Goal: Transaction & Acquisition: Subscribe to service/newsletter

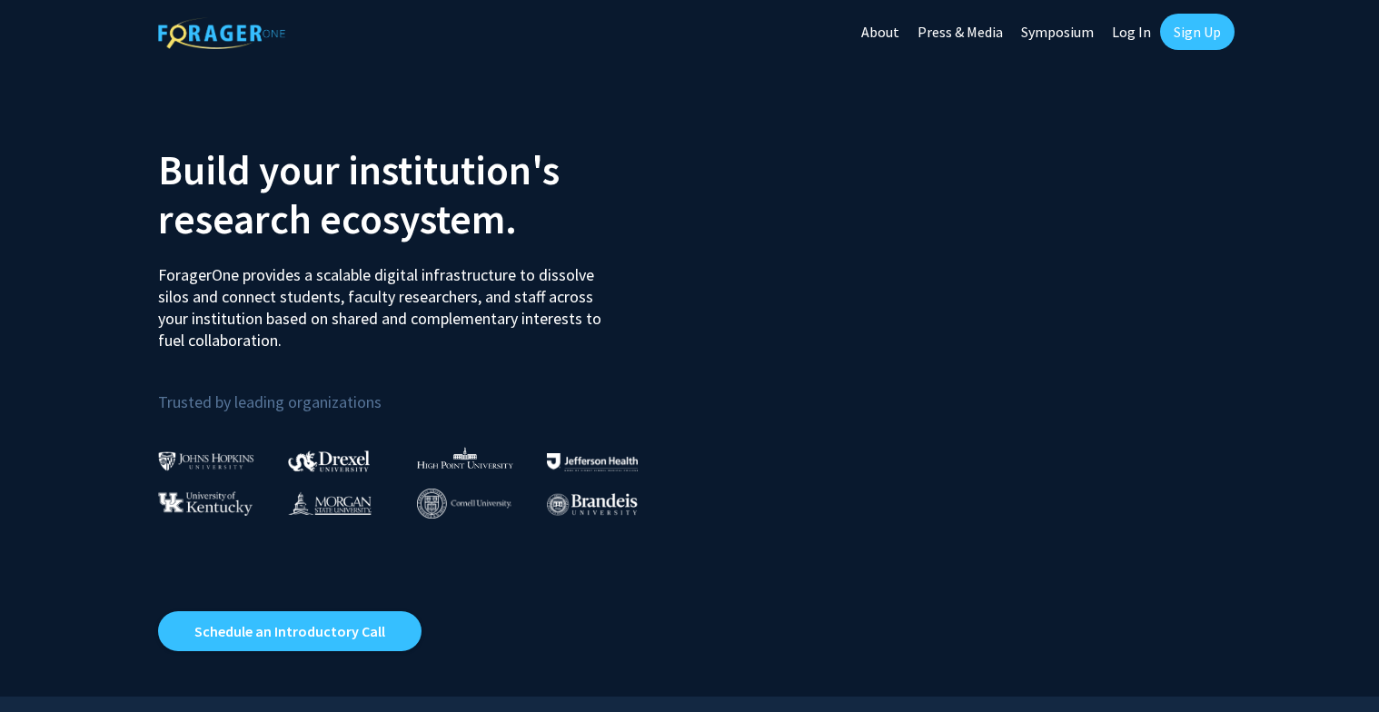
click at [1124, 31] on link "Log In" at bounding box center [1131, 32] width 57 height 64
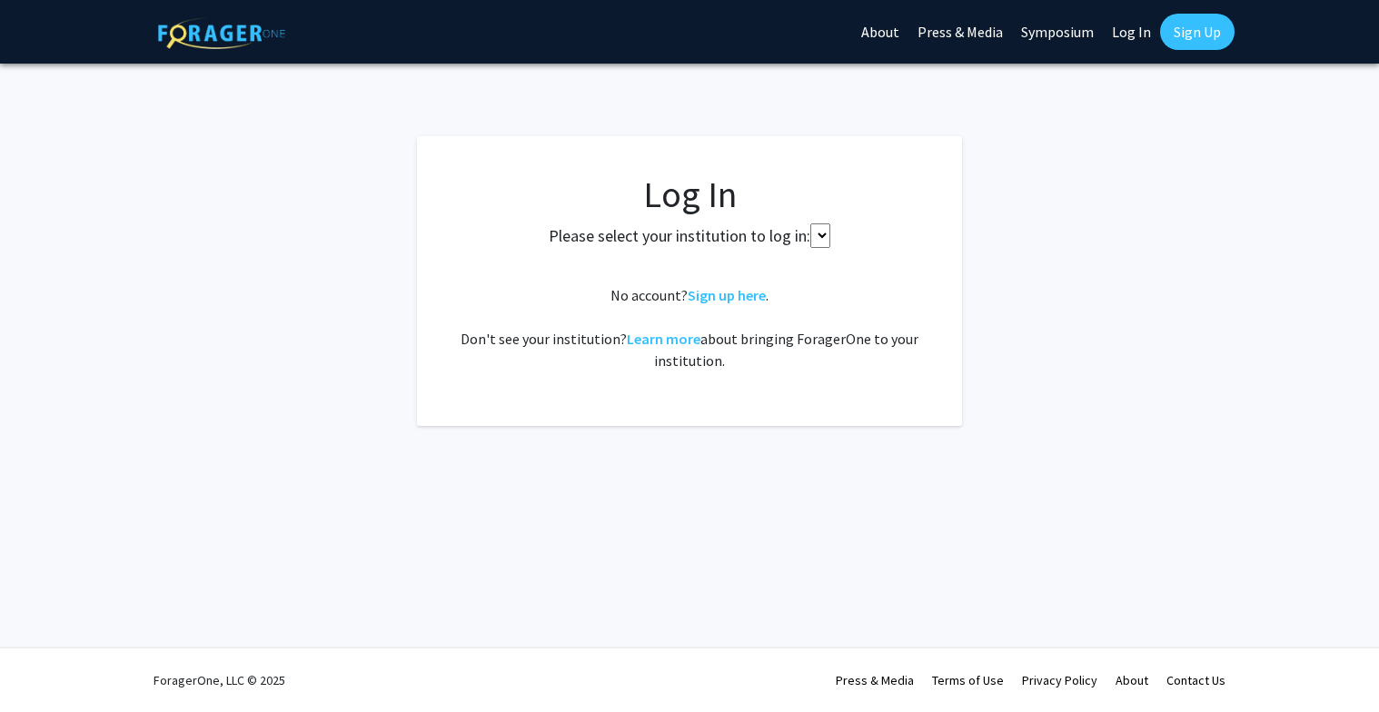
select select
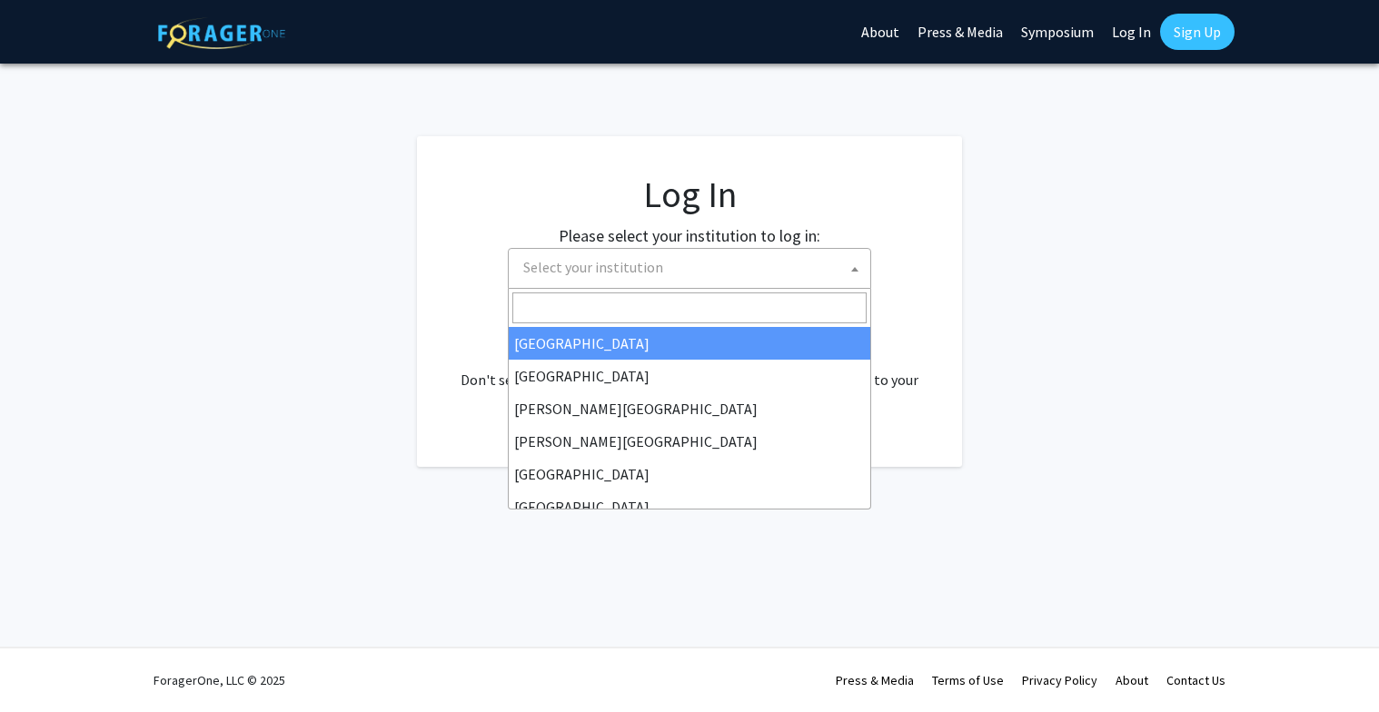
click at [724, 275] on span "Select your institution" at bounding box center [693, 267] width 354 height 37
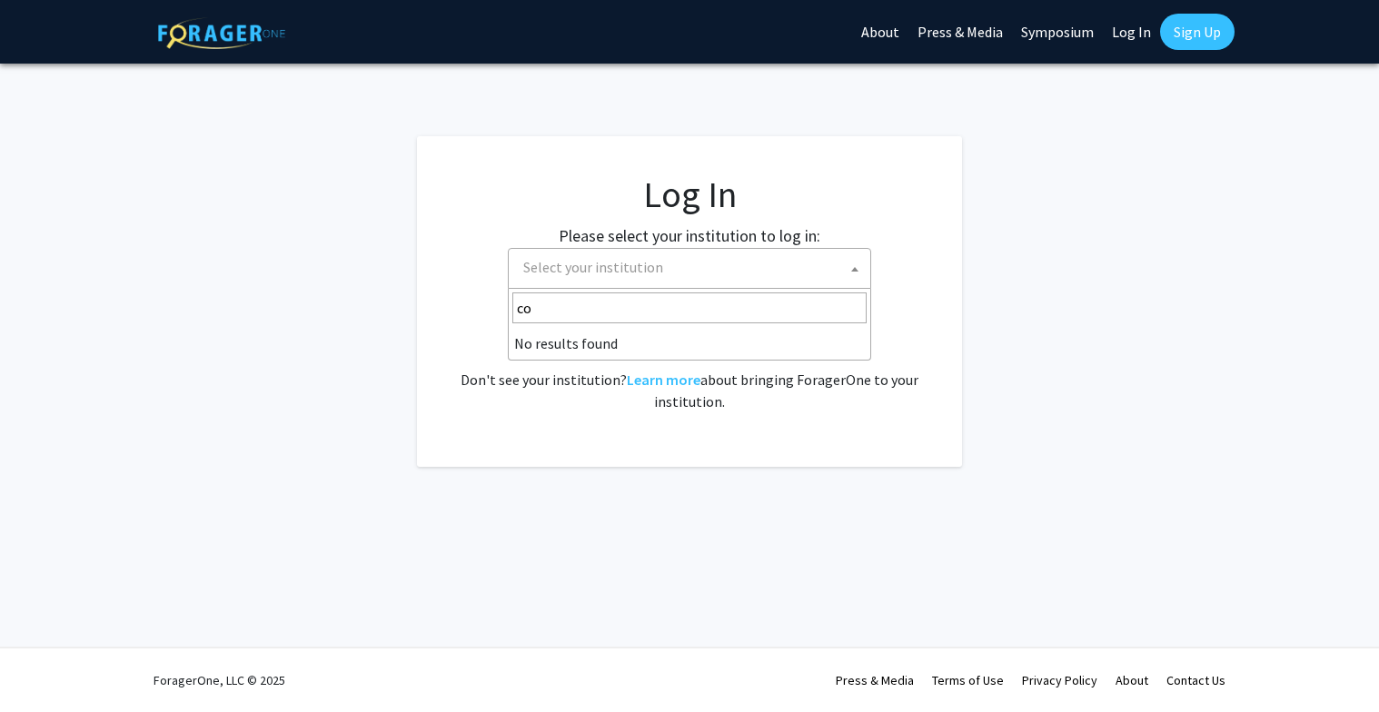
type input "c"
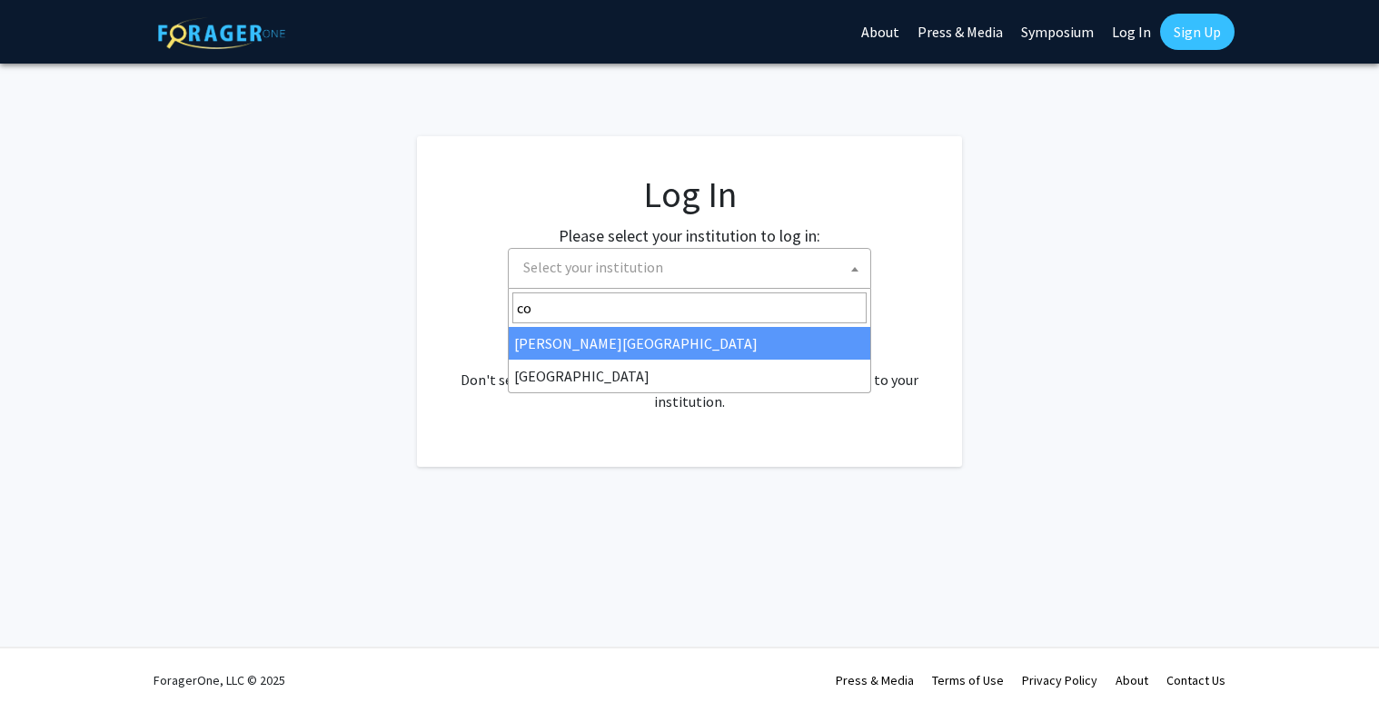
type input "c"
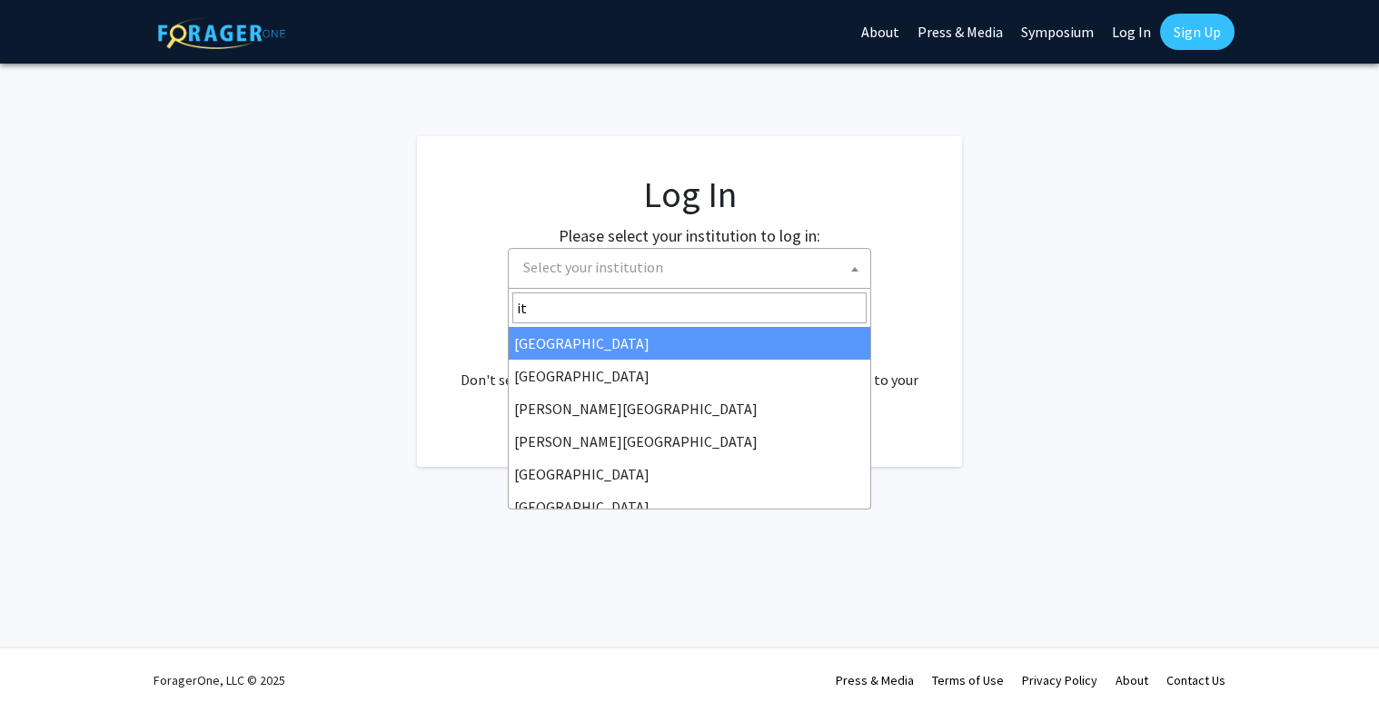
type input "i"
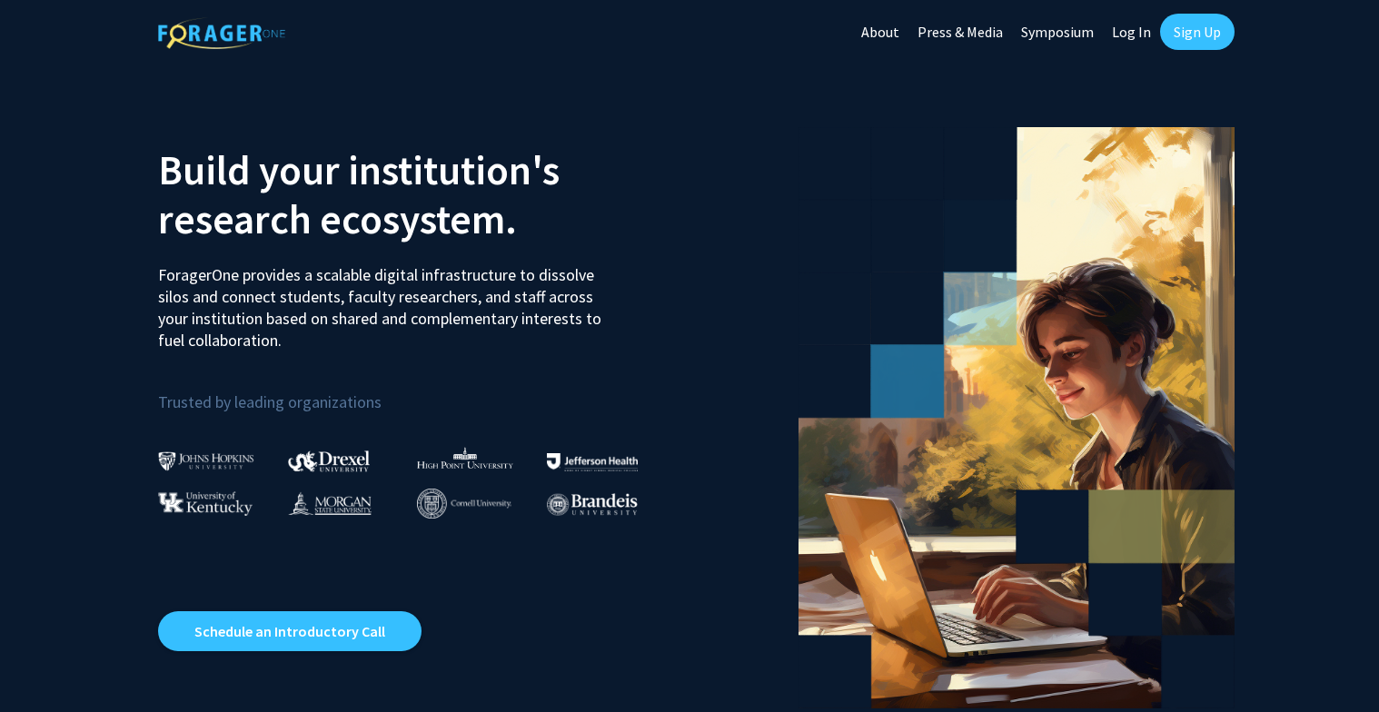
click at [1129, 30] on link "Log In" at bounding box center [1131, 32] width 57 height 64
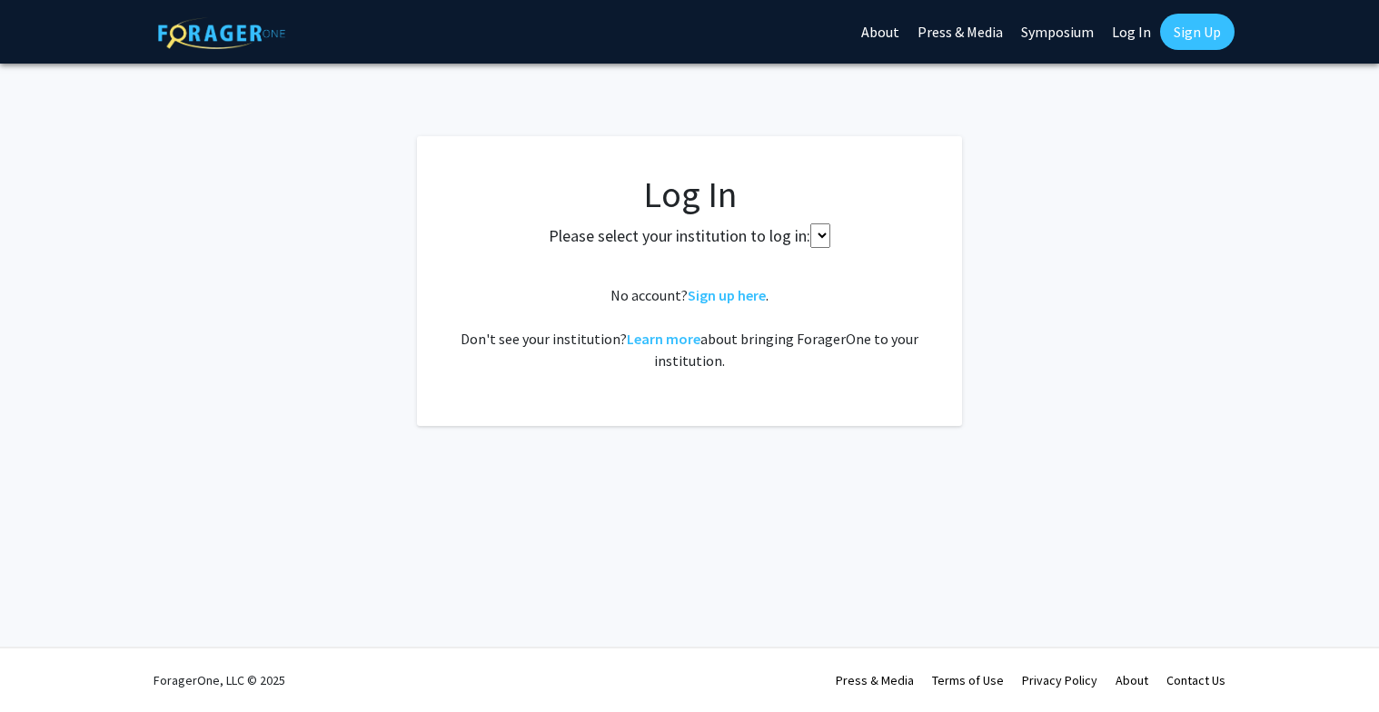
select select
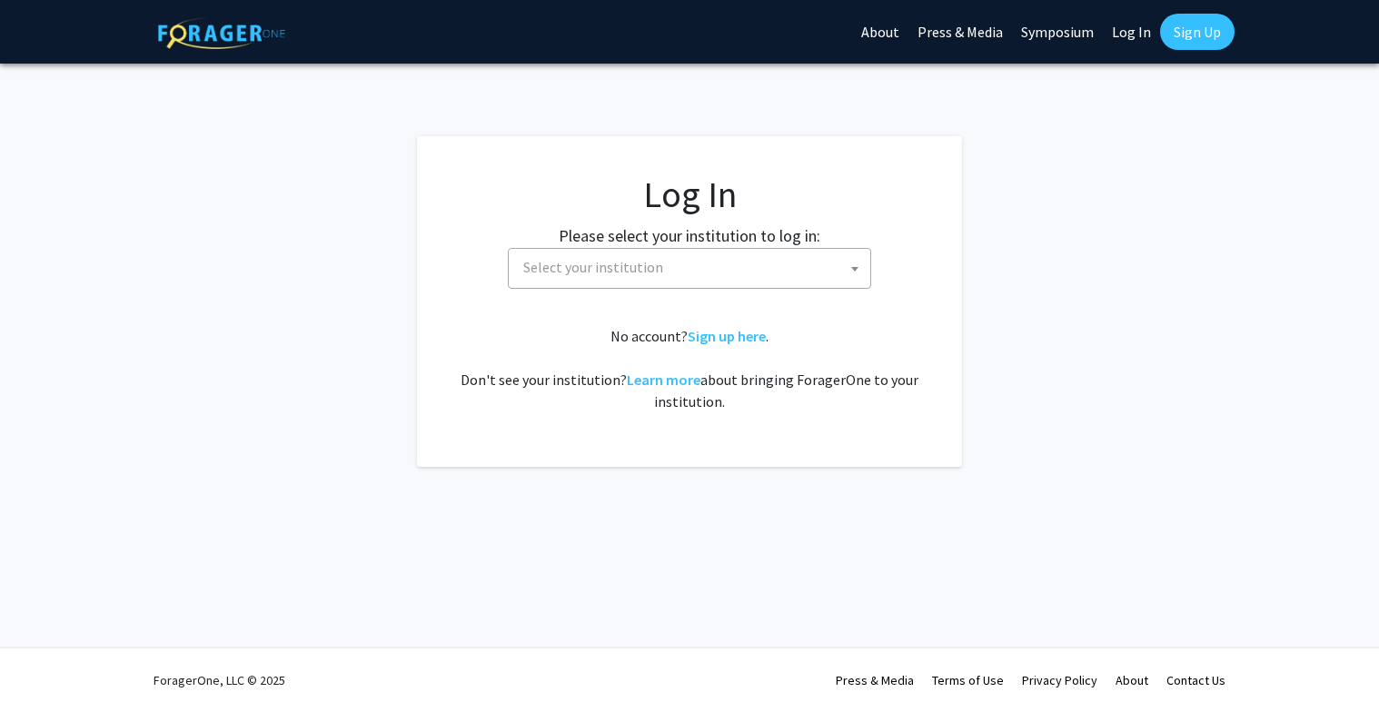
click at [1181, 25] on link "Sign Up" at bounding box center [1197, 32] width 75 height 36
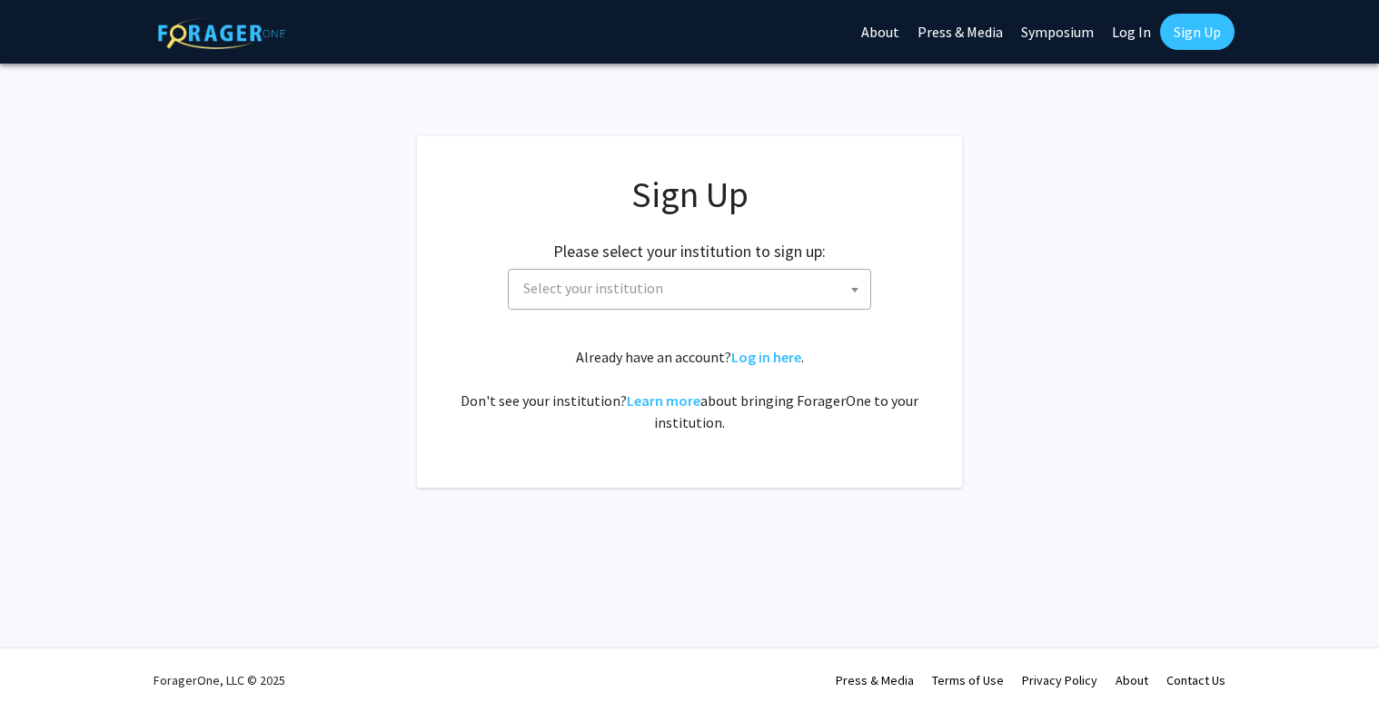
click at [715, 291] on span "Select your institution" at bounding box center [693, 288] width 354 height 37
type input "cornell univeristy"
click at [838, 437] on fg-card-body "Sign Up Please select your institution to sign up: Baylor University Brandeis U…" at bounding box center [689, 312] width 472 height 279
click at [689, 401] on link "Learn more" at bounding box center [664, 401] width 74 height 18
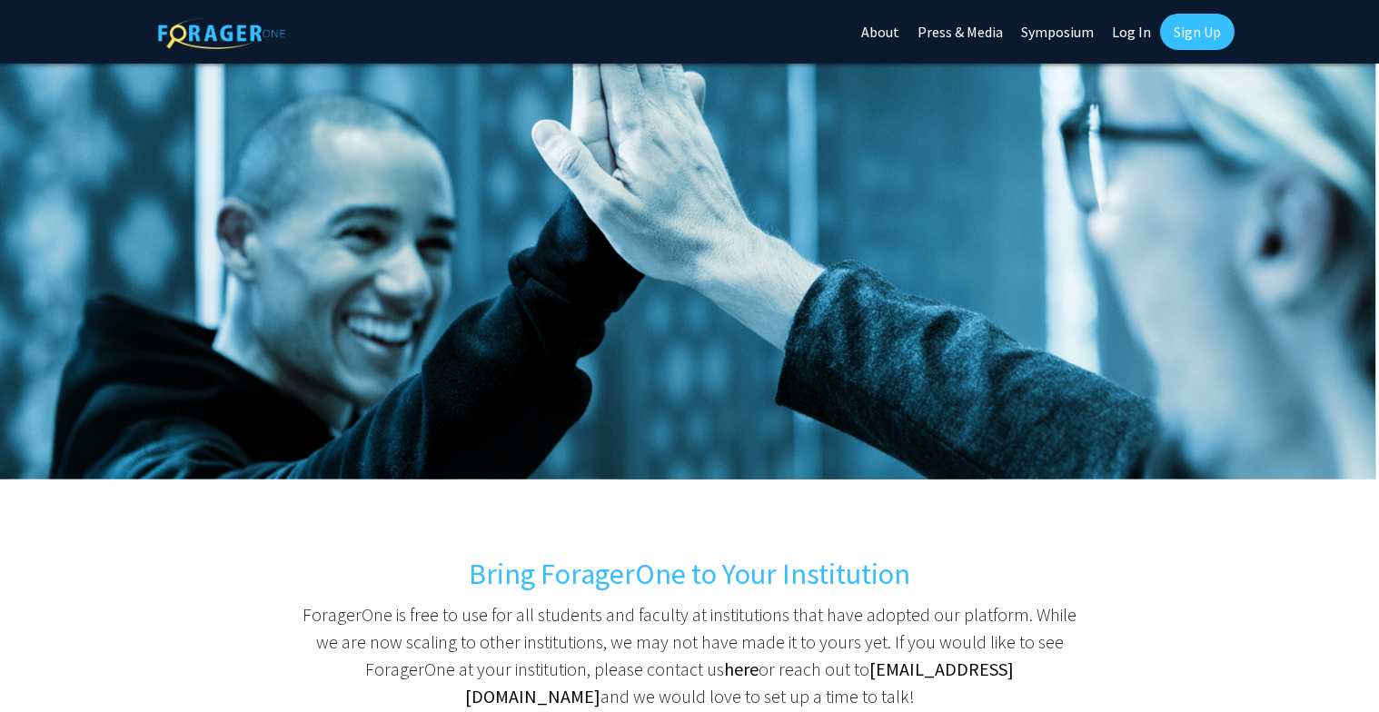
scroll to position [220, 0]
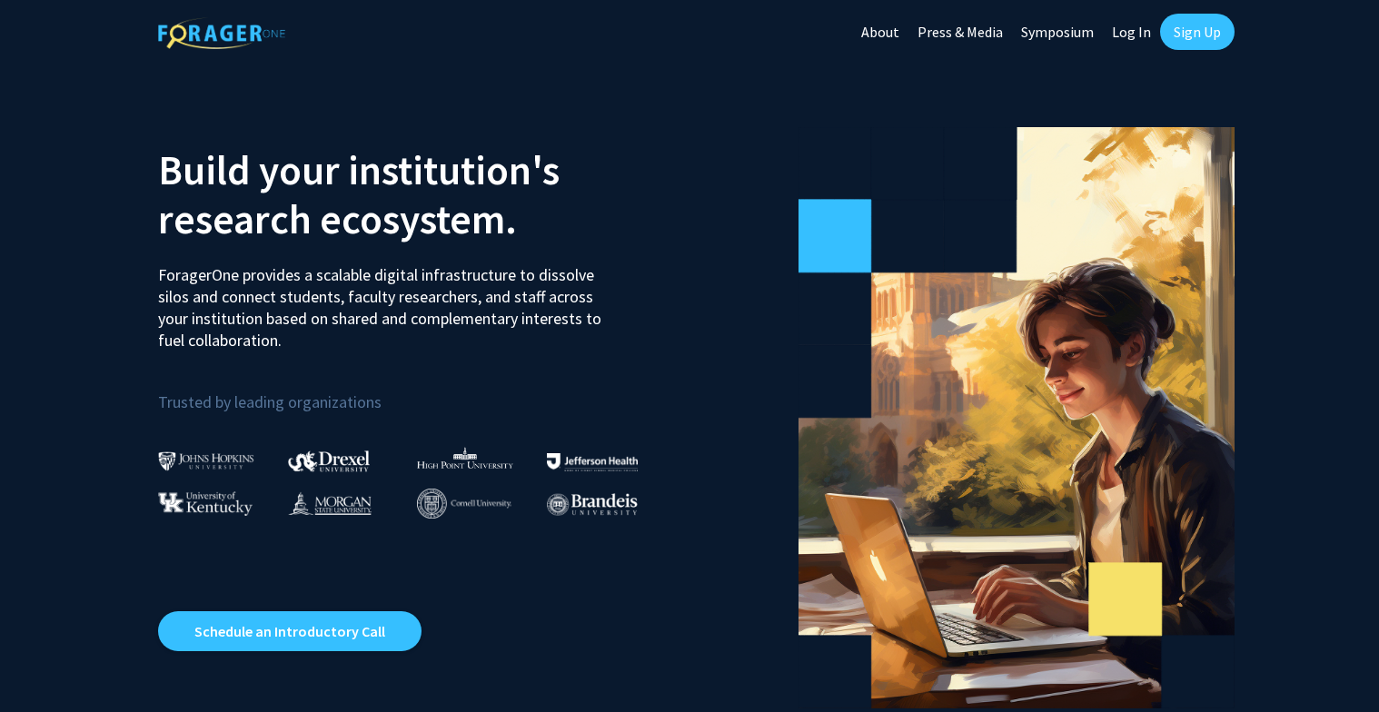
click at [1221, 23] on link "Sign Up" at bounding box center [1197, 32] width 75 height 36
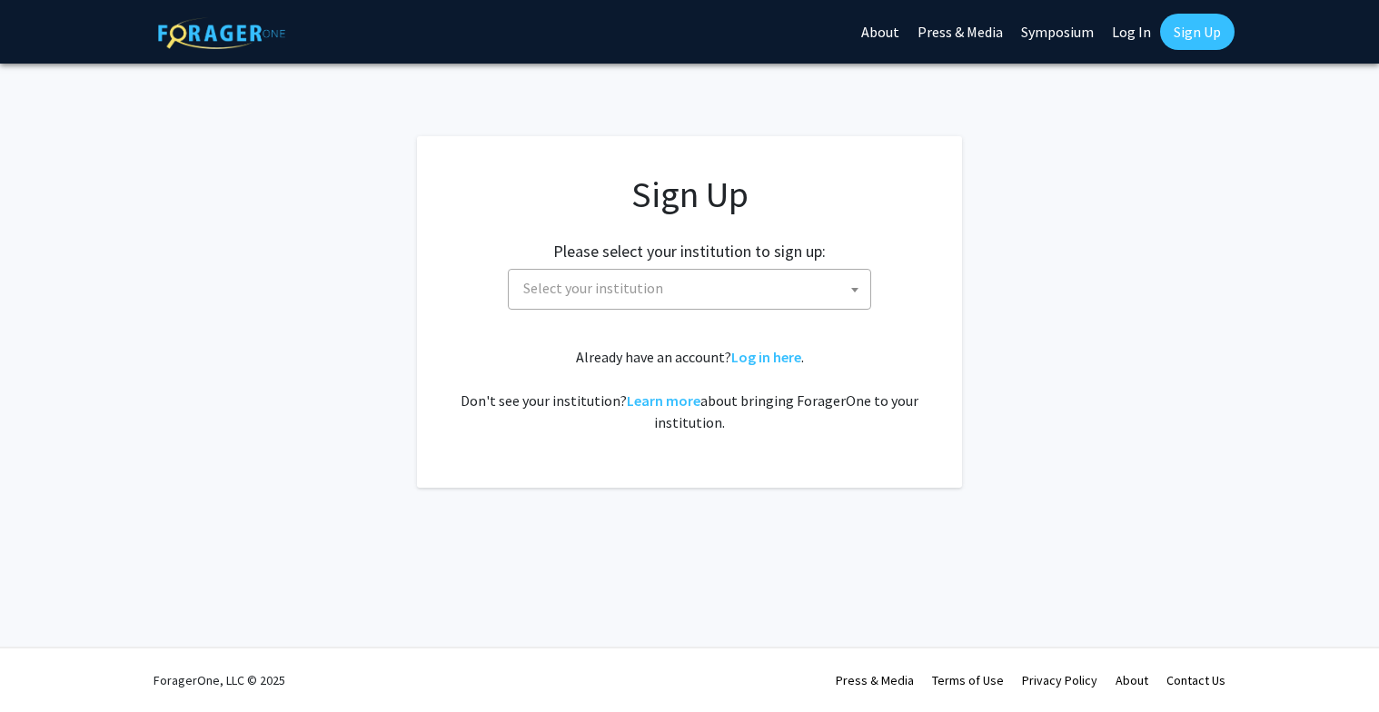
click at [683, 287] on span "Select your institution" at bounding box center [693, 288] width 354 height 37
type input "C"
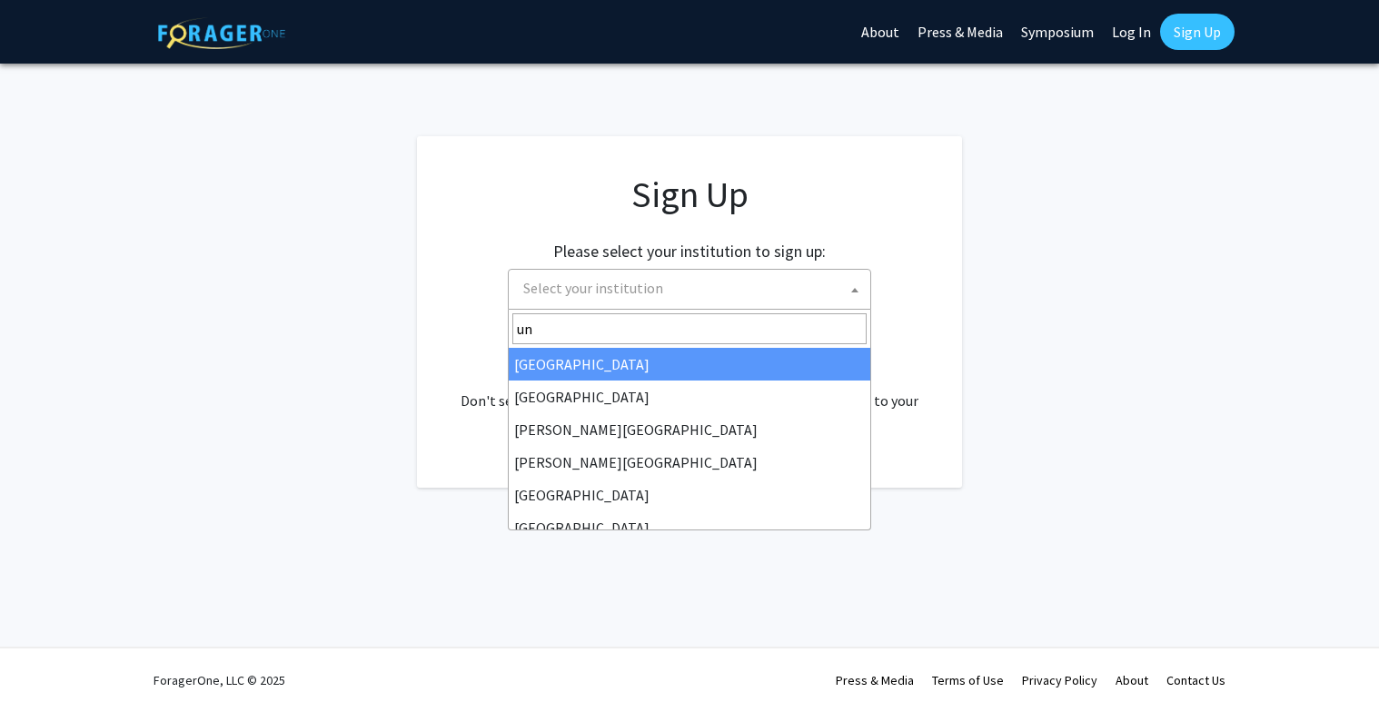
type input "u"
